Goal: Register for event/course

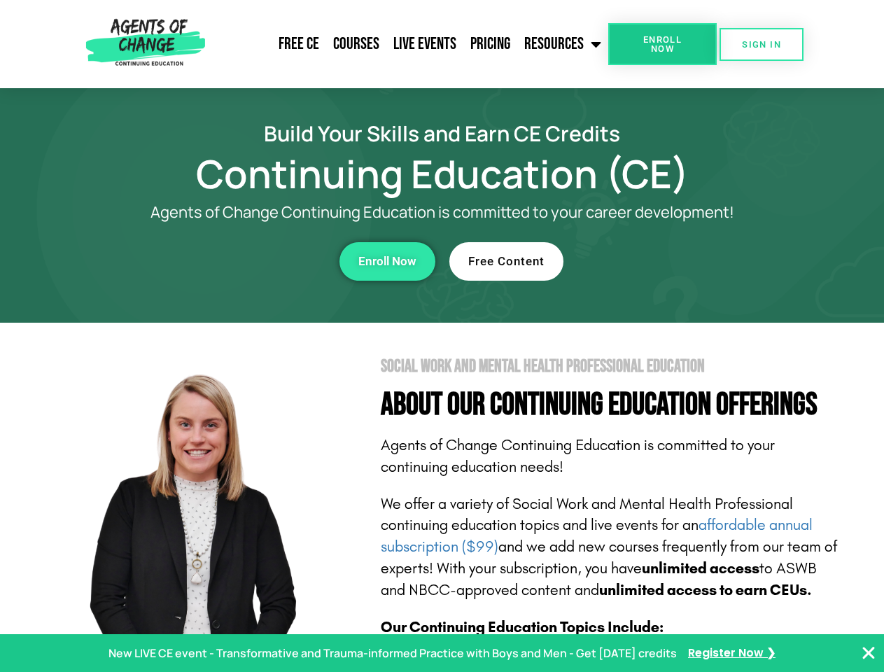
click at [442, 336] on section "Social Work and Mental Health Professional Education About Our Continuing Educa…" at bounding box center [442, 617] width 884 height 588
click at [564, 44] on link "Resources" at bounding box center [562, 44] width 91 height 35
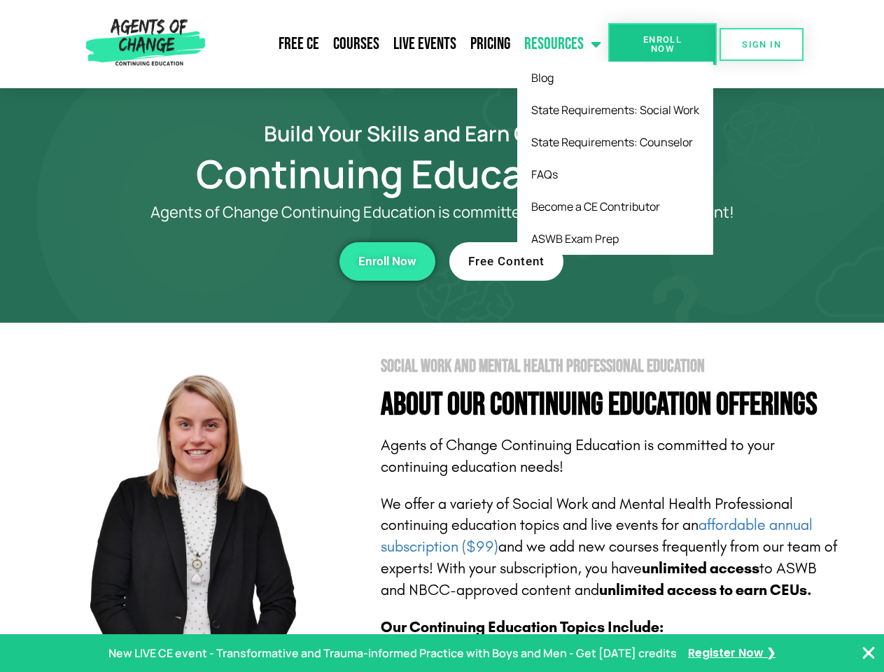
click at [662, 44] on span "Enroll Now" at bounding box center [663, 44] width 64 height 18
click at [762, 44] on span "SIGN IN" at bounding box center [761, 44] width 39 height 9
click at [243, 261] on div "Enroll Now" at bounding box center [242, 261] width 385 height 39
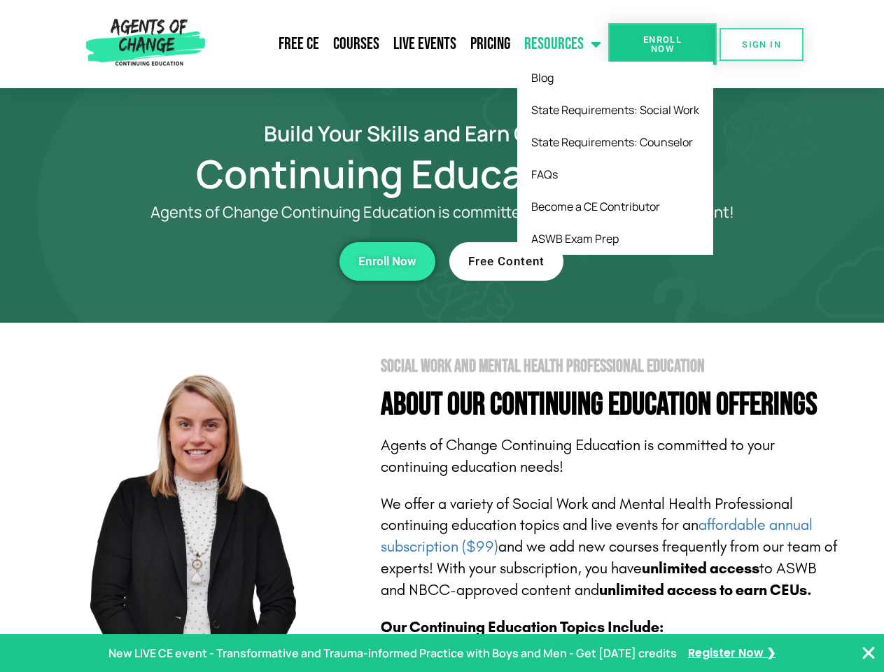
click at [243, 261] on div "Enroll Now" at bounding box center [242, 261] width 385 height 39
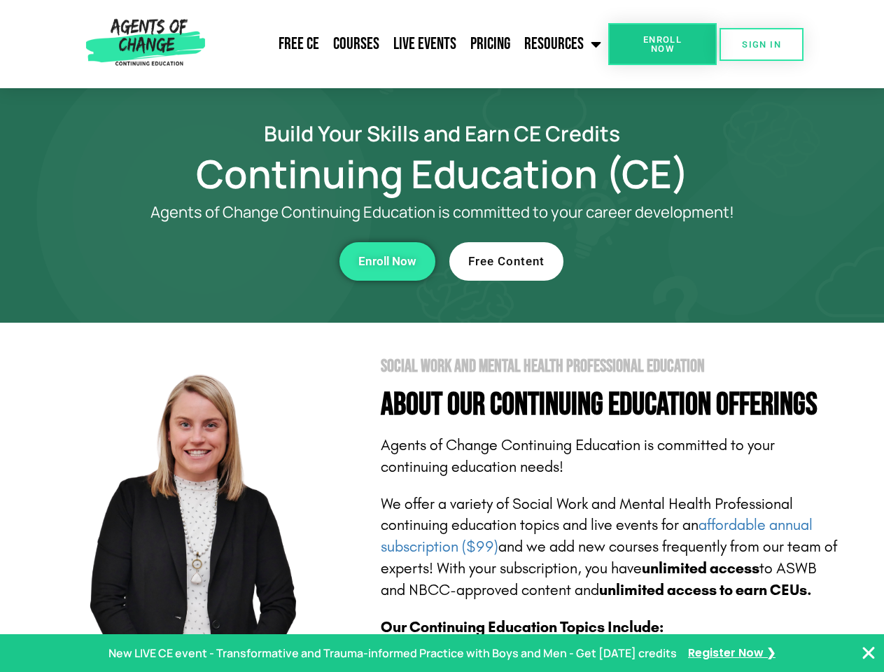
click at [387, 261] on span "Enroll Now" at bounding box center [387, 262] width 58 height 12
